Goal: Find specific page/section: Find specific page/section

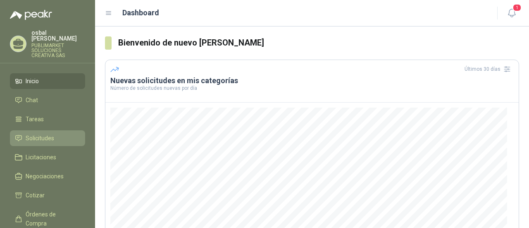
click at [54, 134] on li "Solicitudes" at bounding box center [47, 138] width 65 height 9
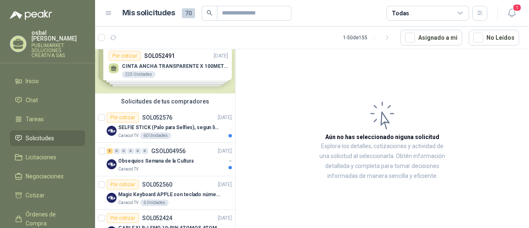
scroll to position [31, 0]
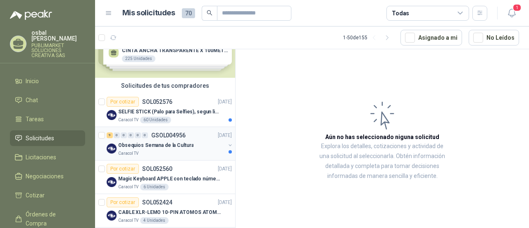
click at [173, 145] on p "Obsequios Semana de la Cultura" at bounding box center [155, 145] width 75 height 8
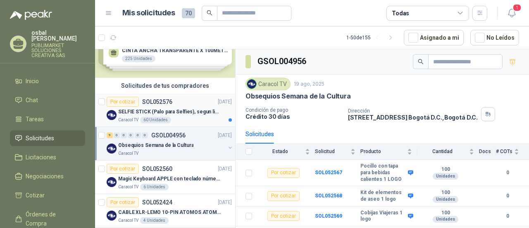
click at [192, 121] on div "Caracol TV 60 Unidades" at bounding box center [175, 120] width 114 height 7
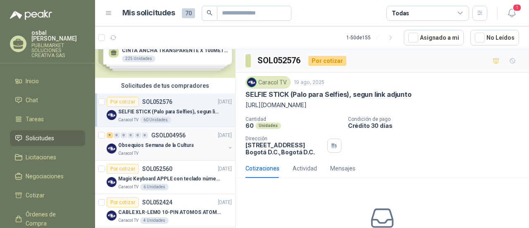
click at [186, 154] on div "Caracol TV" at bounding box center [171, 153] width 107 height 7
